Goal: Task Accomplishment & Management: Use online tool/utility

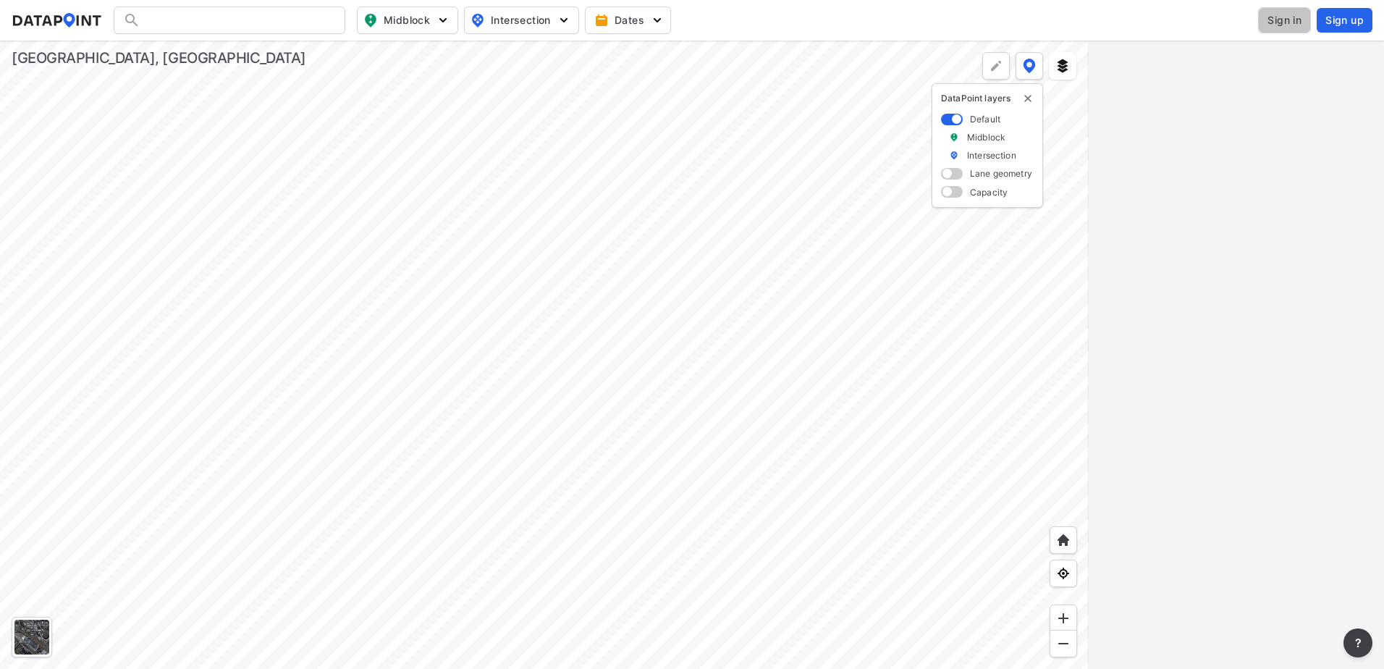
click at [1290, 25] on span "Sign in" at bounding box center [1285, 20] width 34 height 14
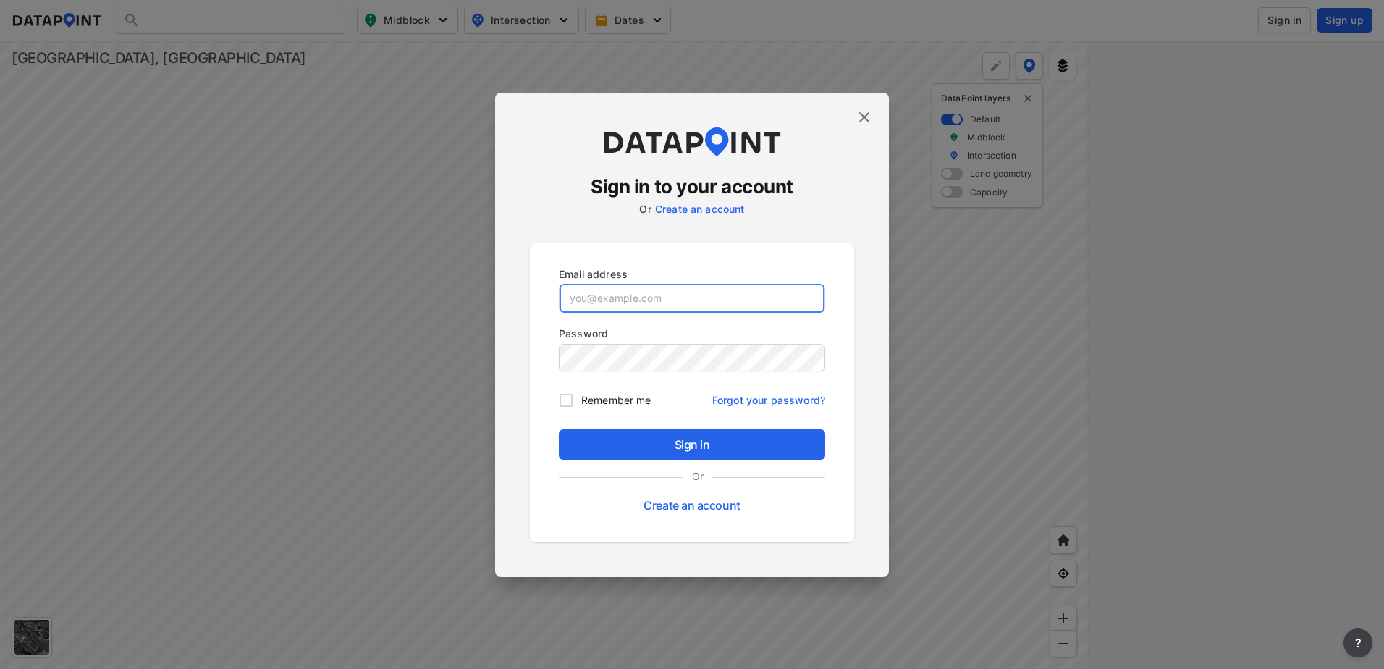
type input "[EMAIL_ADDRESS][DOMAIN_NAME]"
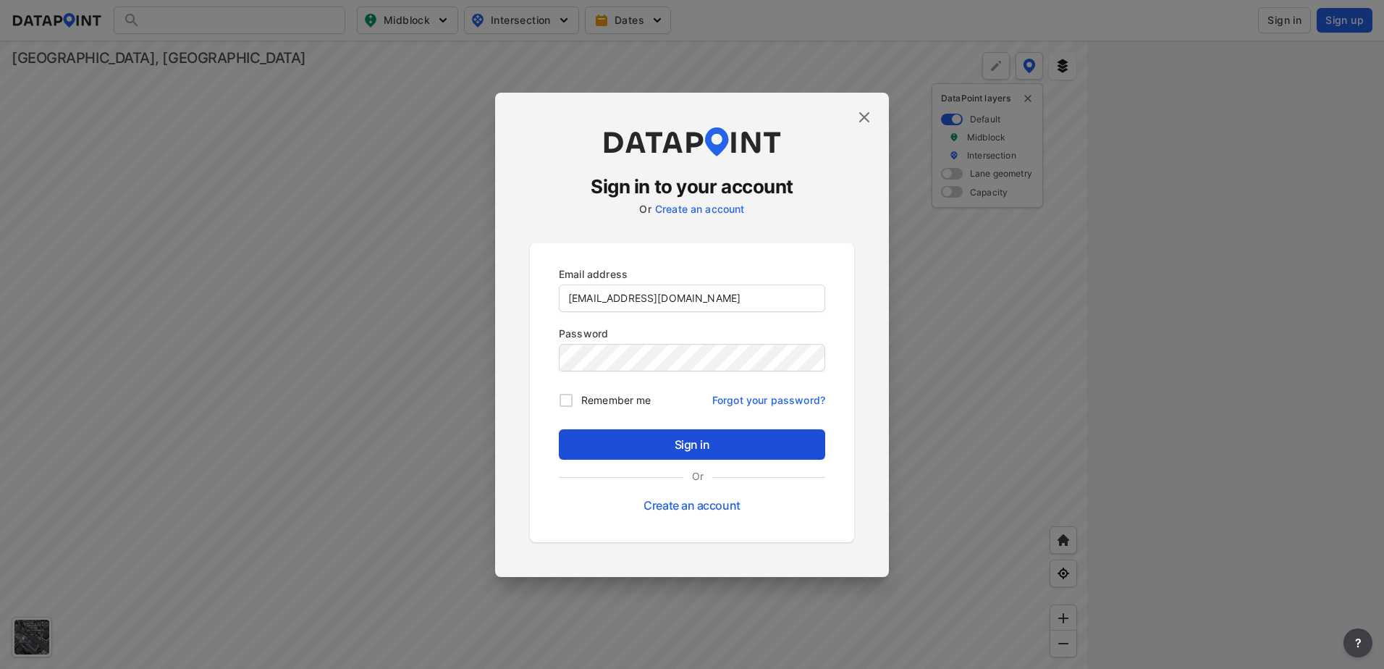
click at [697, 447] on span "Sign in" at bounding box center [692, 444] width 243 height 17
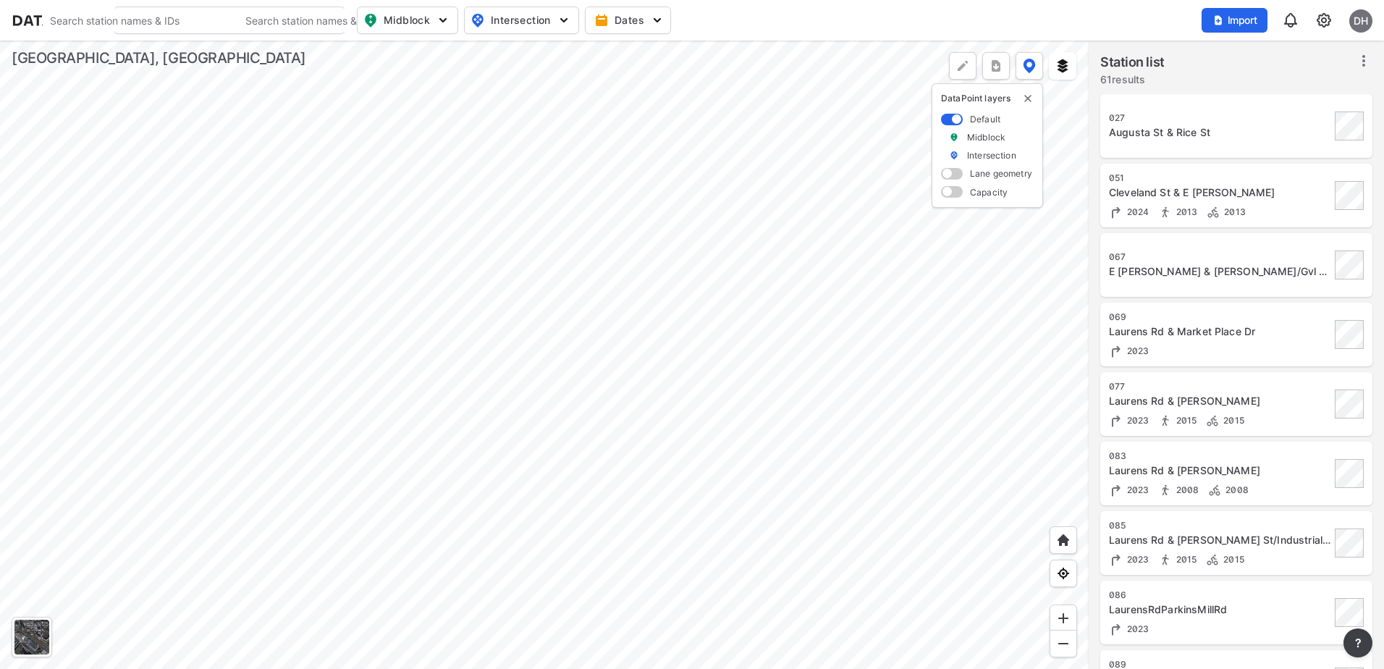
click at [863, 548] on div at bounding box center [544, 355] width 1089 height 629
click at [1089, 603] on div at bounding box center [544, 355] width 1089 height 629
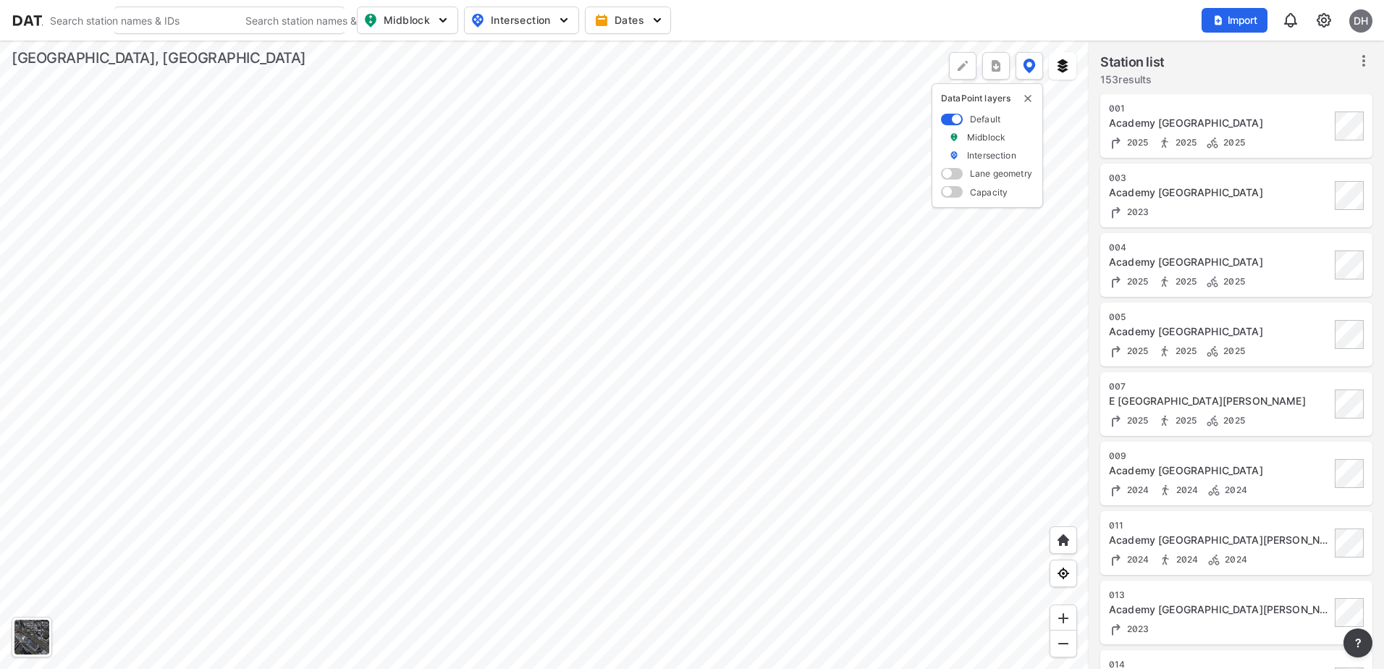
click at [525, 446] on div at bounding box center [544, 355] width 1089 height 629
click at [557, 420] on div at bounding box center [544, 355] width 1089 height 629
click at [645, 395] on div at bounding box center [544, 355] width 1089 height 629
click at [688, 416] on div at bounding box center [544, 355] width 1089 height 629
click at [518, 335] on div at bounding box center [544, 355] width 1089 height 629
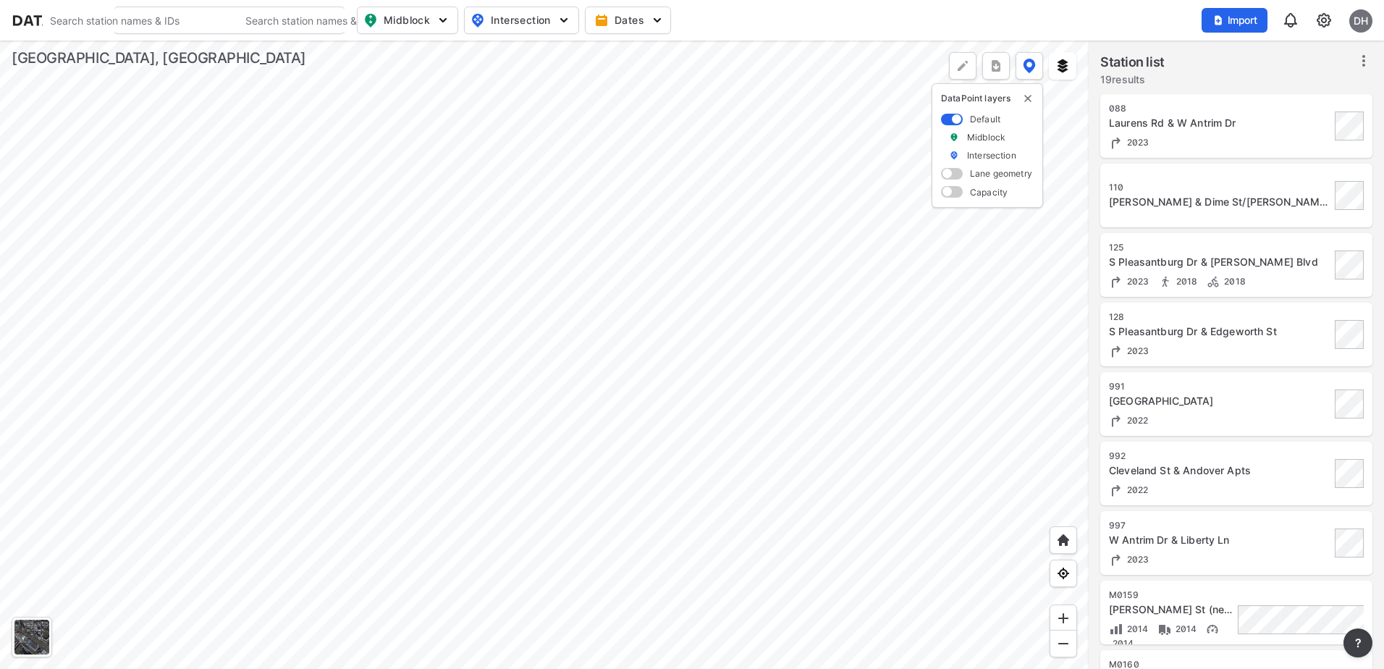
click at [471, 539] on div at bounding box center [544, 355] width 1089 height 629
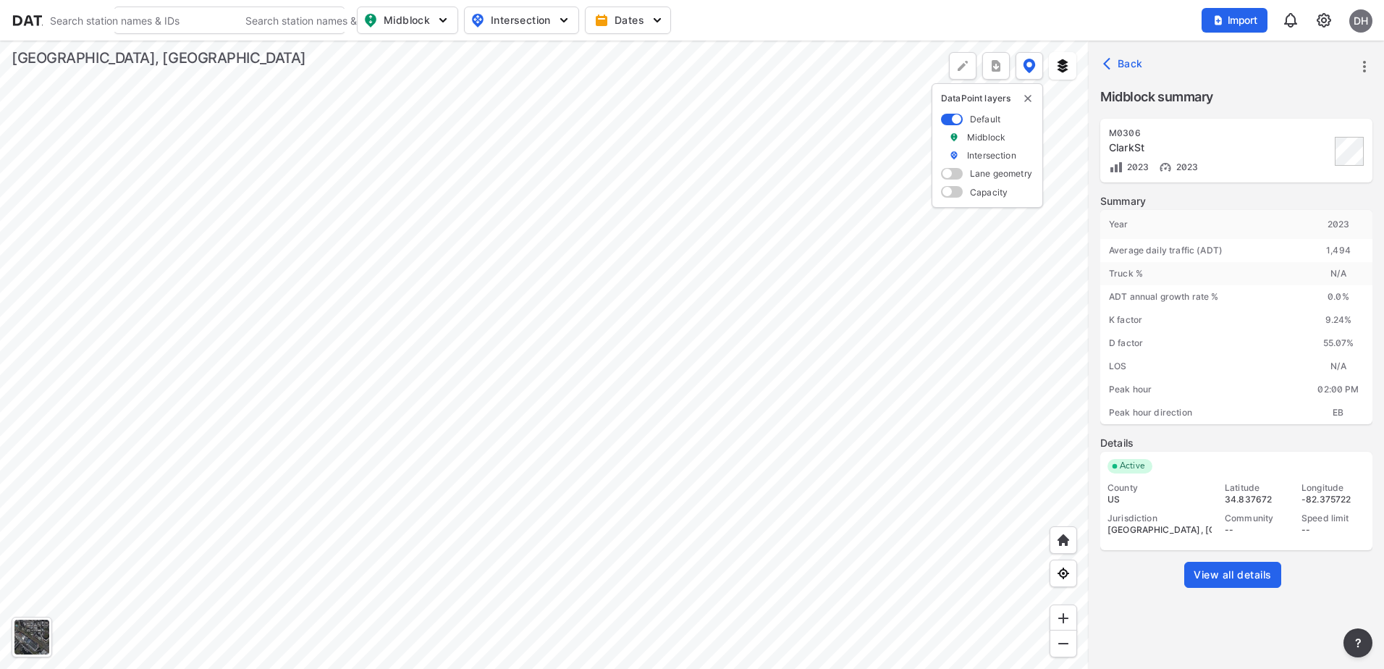
click at [630, 493] on div at bounding box center [544, 355] width 1089 height 629
click at [387, 550] on div at bounding box center [544, 355] width 1089 height 629
click at [461, 532] on div at bounding box center [544, 355] width 1089 height 629
click at [392, 290] on div at bounding box center [544, 355] width 1089 height 629
click at [301, 109] on div at bounding box center [544, 355] width 1089 height 629
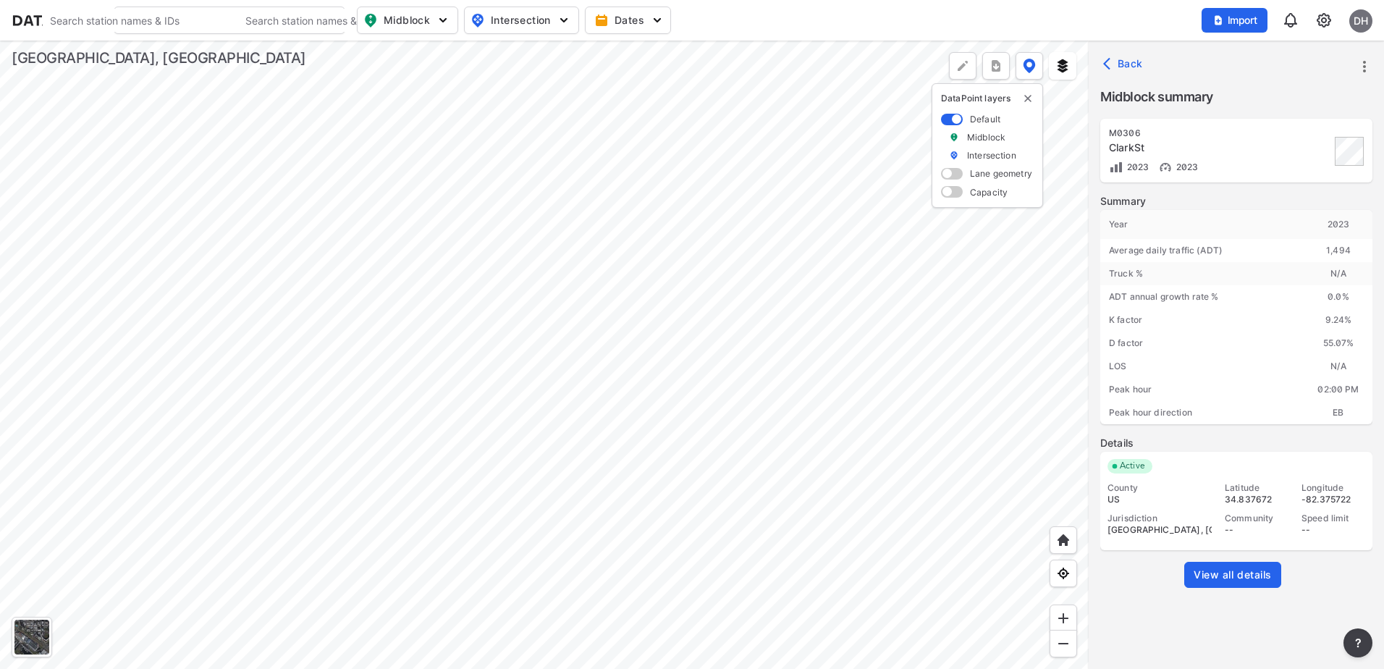
click at [568, 256] on div at bounding box center [544, 355] width 1089 height 629
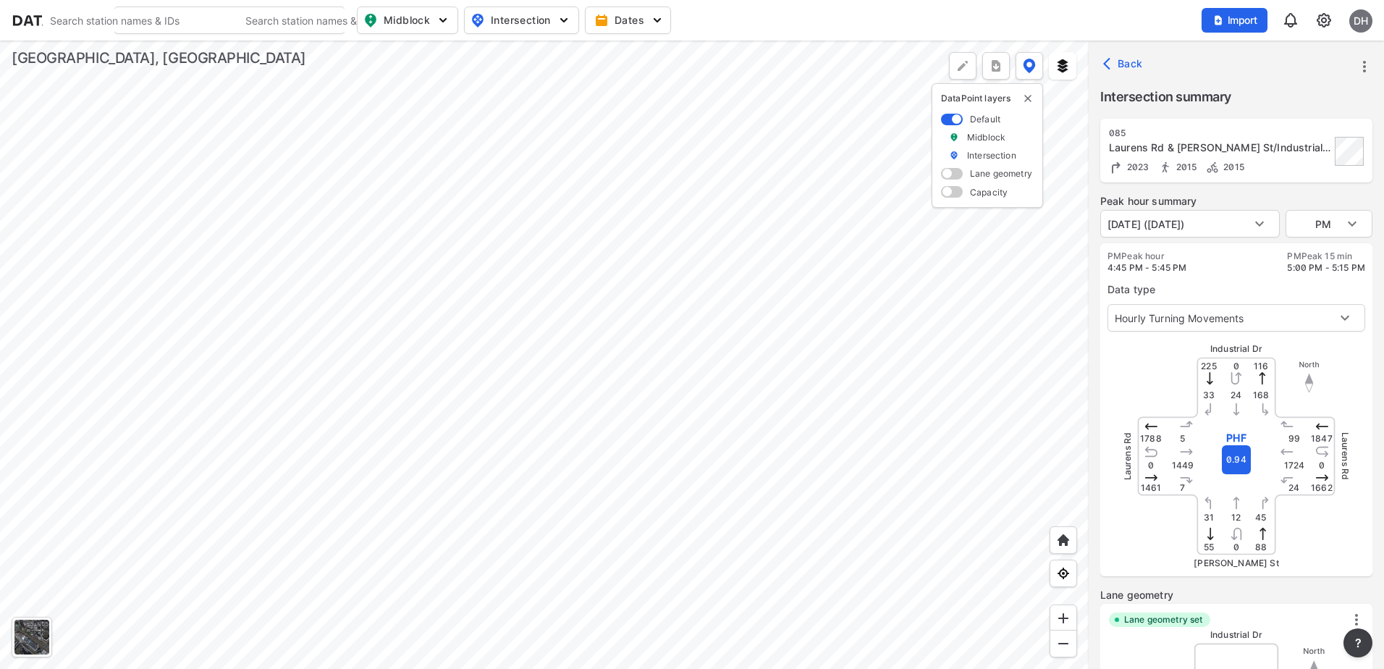
type input "3257"
click at [770, 606] on div at bounding box center [544, 355] width 1089 height 629
click at [755, 353] on div at bounding box center [544, 355] width 1089 height 629
click at [697, 390] on div at bounding box center [544, 355] width 1089 height 629
click at [474, 196] on div at bounding box center [544, 355] width 1089 height 629
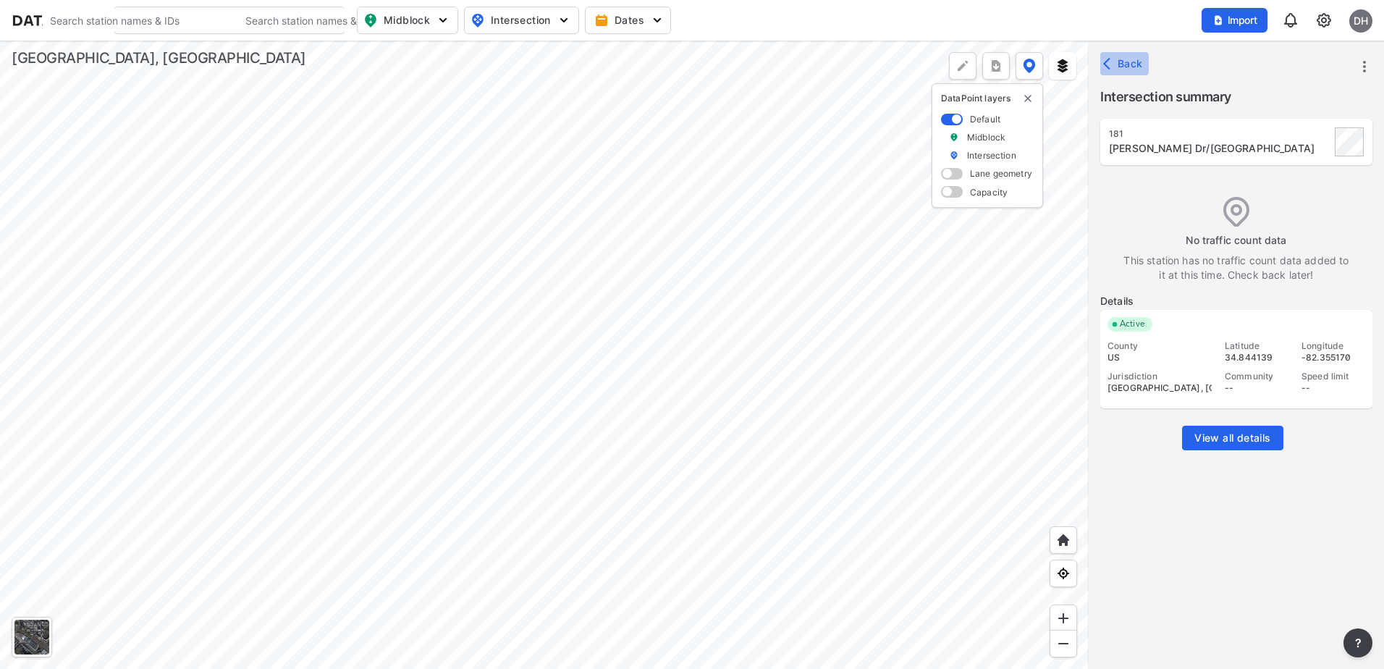
click at [1141, 61] on span "Back" at bounding box center [1124, 63] width 37 height 14
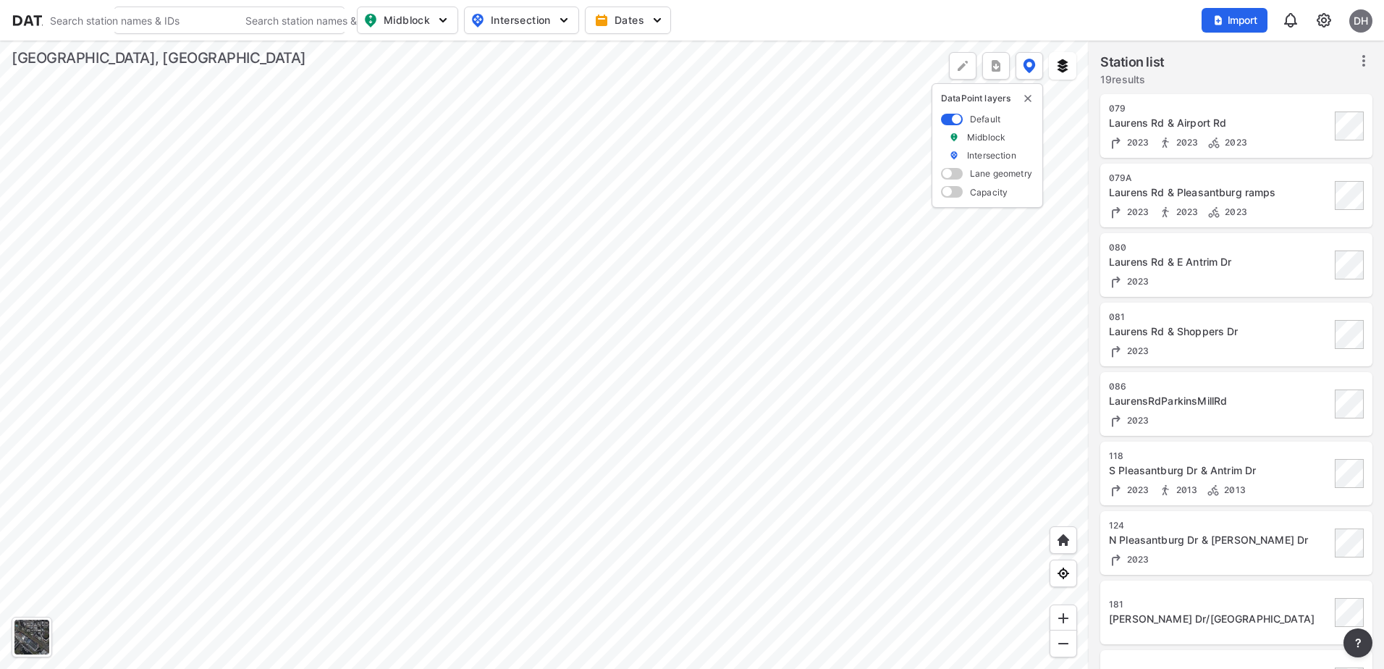
click at [645, 227] on div at bounding box center [544, 355] width 1089 height 629
click at [340, 51] on div at bounding box center [544, 355] width 1089 height 629
click at [329, 175] on div at bounding box center [544, 355] width 1089 height 629
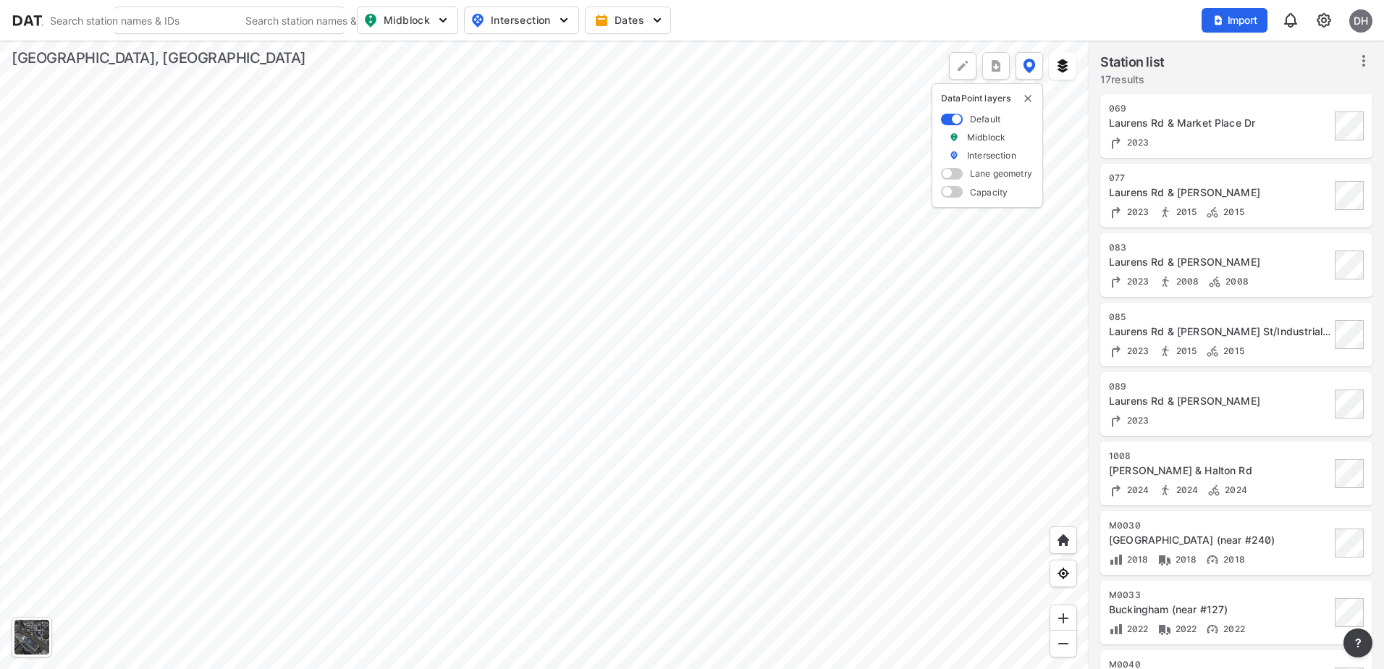
click at [903, 318] on div at bounding box center [544, 355] width 1089 height 629
click at [730, 41] on div at bounding box center [544, 355] width 1089 height 629
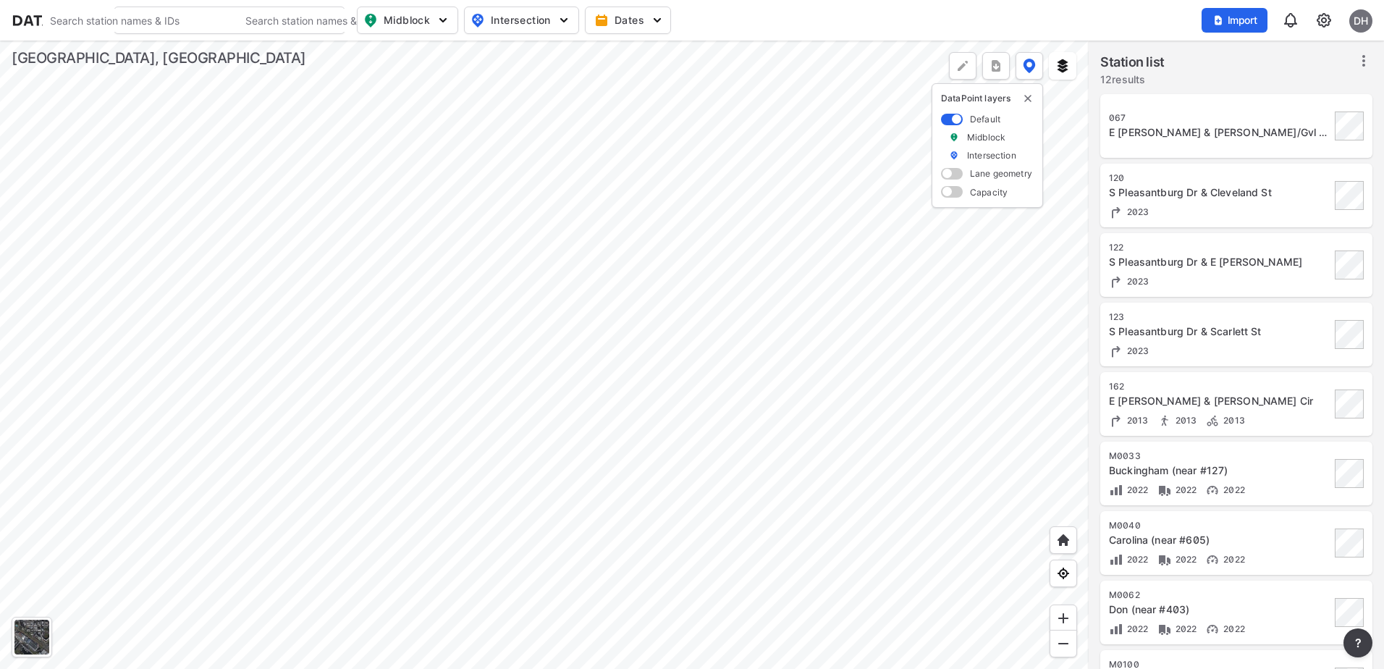
click at [634, 72] on div at bounding box center [544, 355] width 1089 height 629
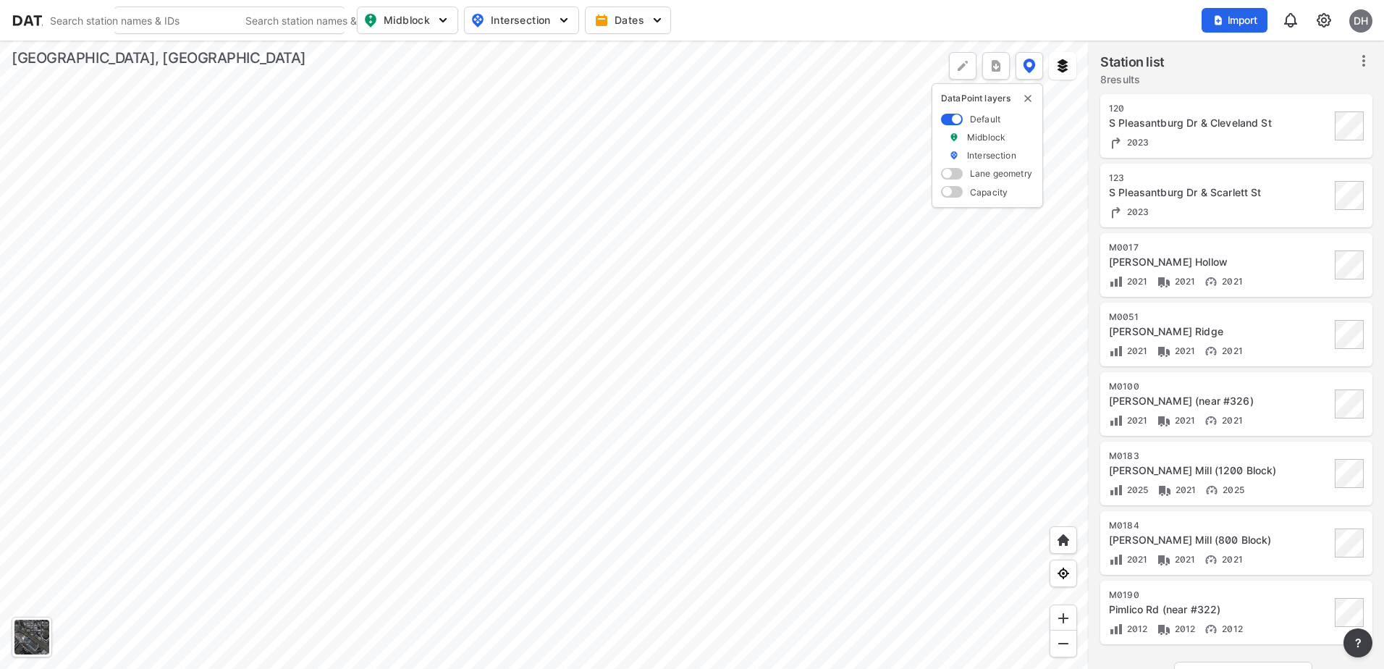
click at [575, 86] on div at bounding box center [544, 355] width 1089 height 629
click at [679, 445] on div at bounding box center [544, 355] width 1089 height 629
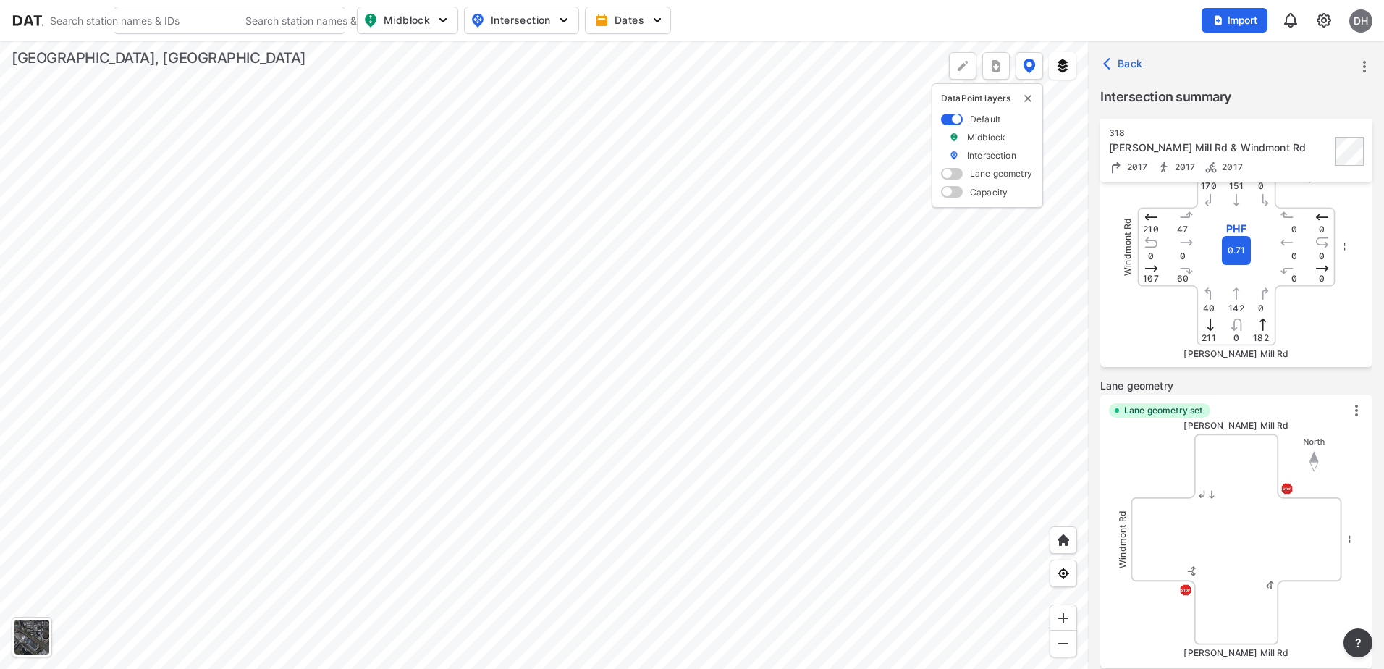
scroll to position [217, 0]
